Goal: Task Accomplishment & Management: Use online tool/utility

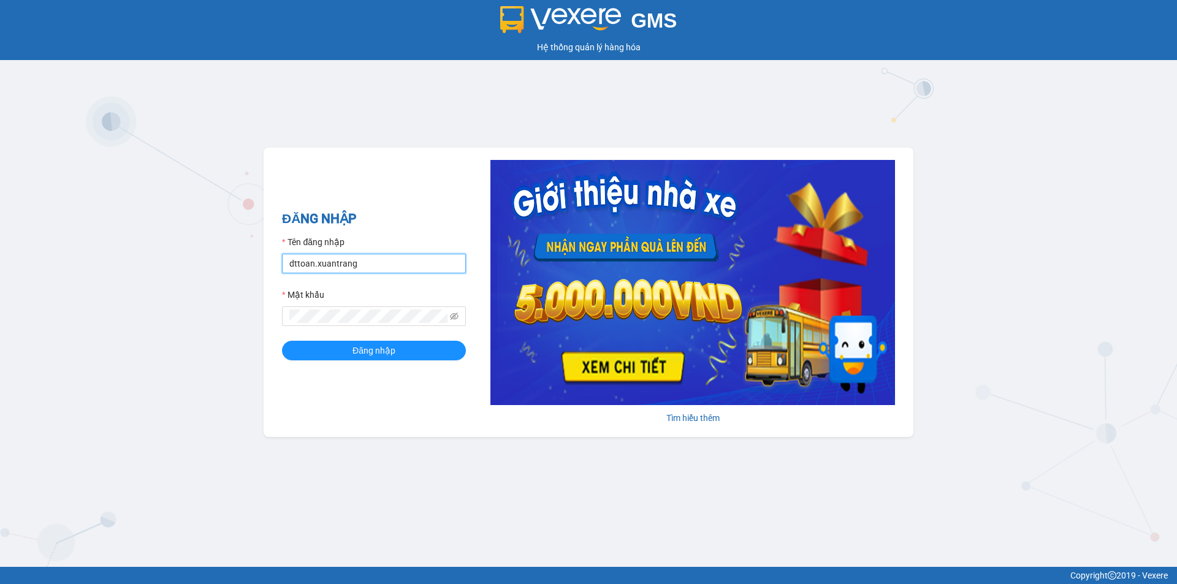
drag, startPoint x: 313, startPoint y: 264, endPoint x: 340, endPoint y: 292, distance: 39.0
click at [313, 264] on input "dttoan.xuantrang" at bounding box center [374, 264] width 184 height 20
type input "ndduc.xuantrang"
click at [282, 341] on button "Đăng nhập" at bounding box center [374, 351] width 184 height 20
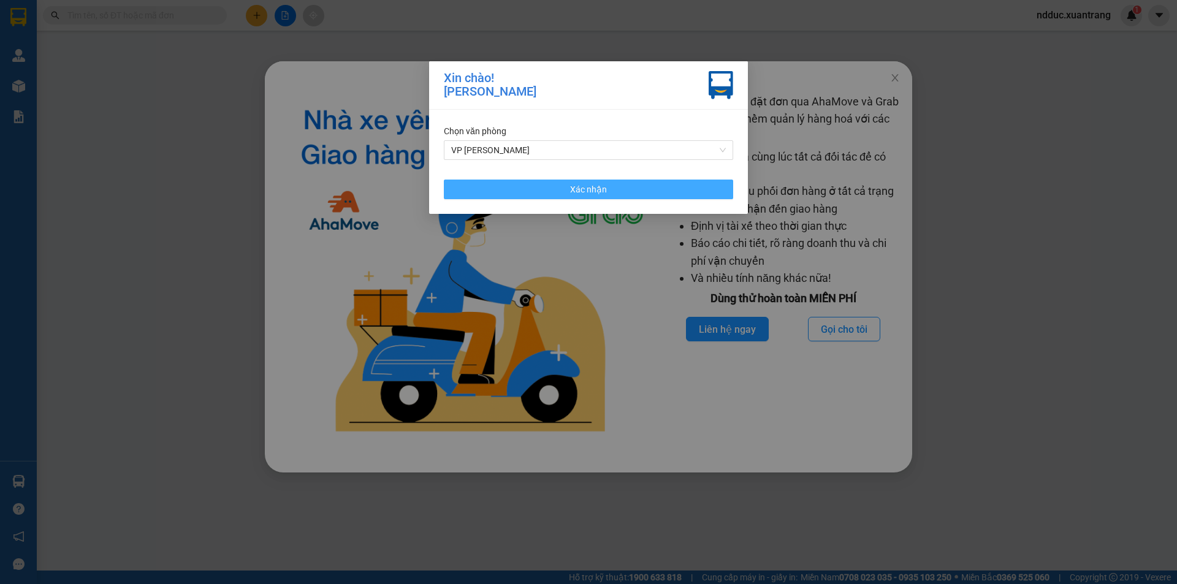
click at [688, 191] on button "Xác nhận" at bounding box center [588, 190] width 289 height 20
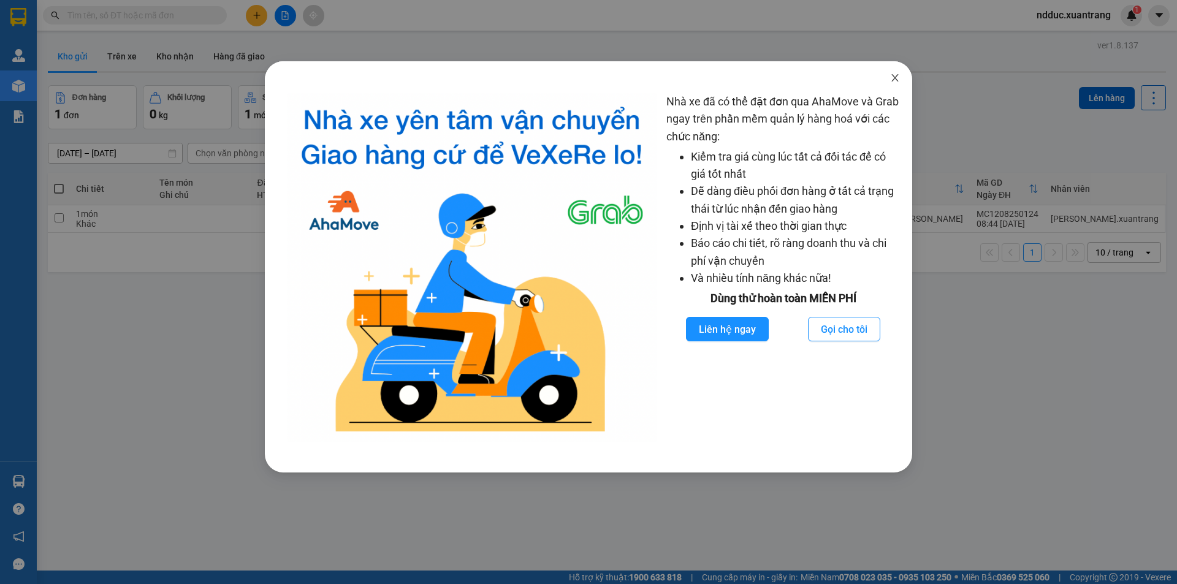
click at [897, 75] on icon "close" at bounding box center [895, 78] width 10 height 10
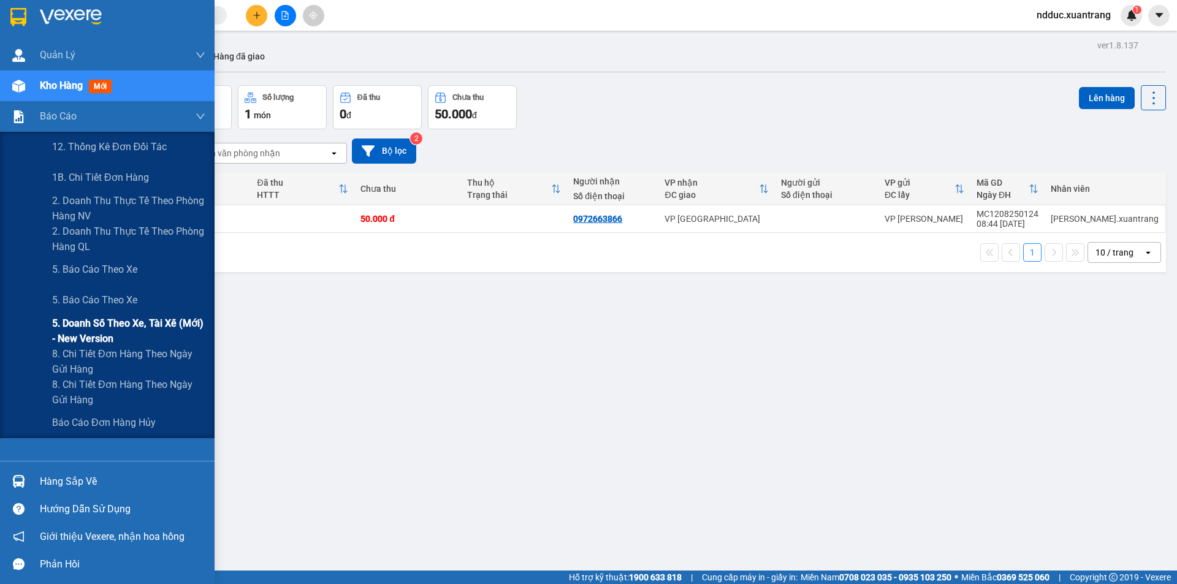
drag, startPoint x: 130, startPoint y: 323, endPoint x: 163, endPoint y: 328, distance: 33.6
click at [131, 323] on span "5. Doanh số theo xe, tài xế (mới) - New version" at bounding box center [128, 331] width 153 height 31
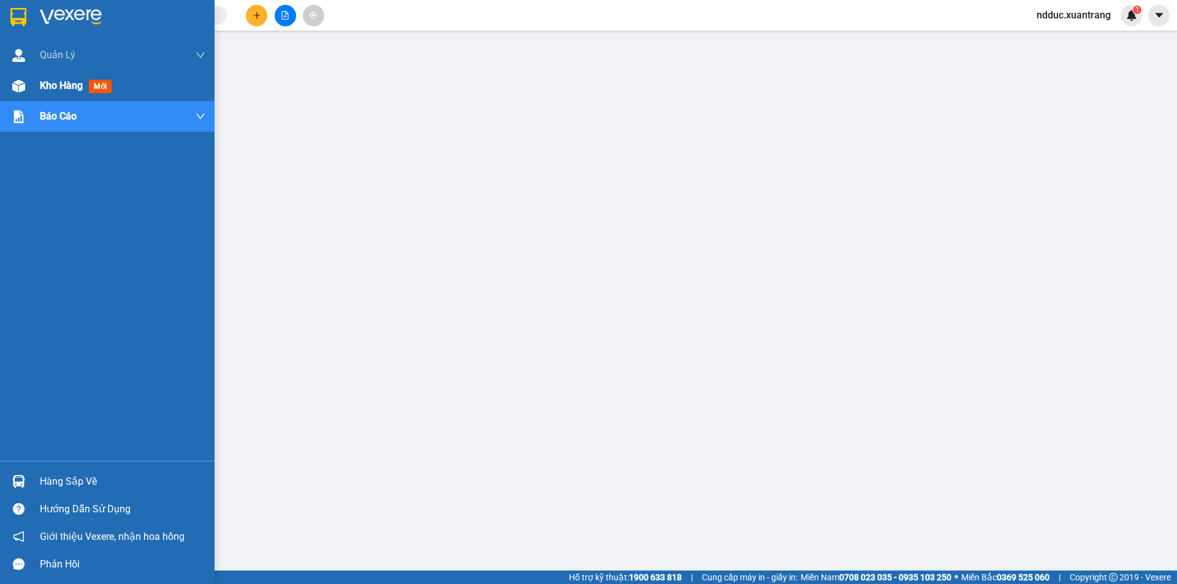
click at [26, 83] on div at bounding box center [18, 85] width 21 height 21
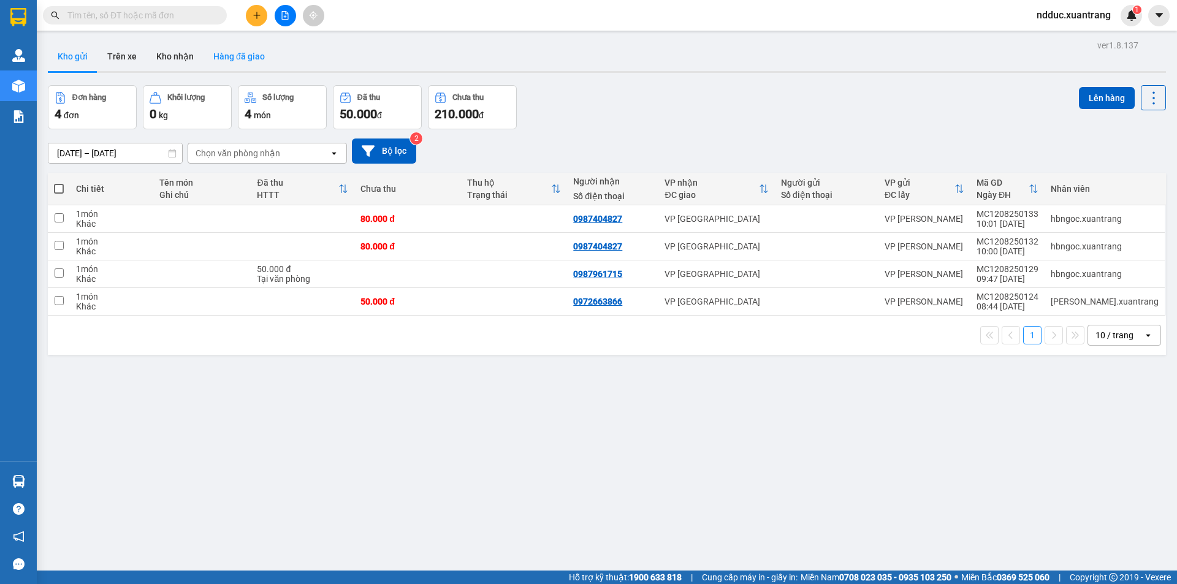
click at [245, 55] on button "Hàng đã giao" at bounding box center [239, 56] width 71 height 29
